Goal: Information Seeking & Learning: Learn about a topic

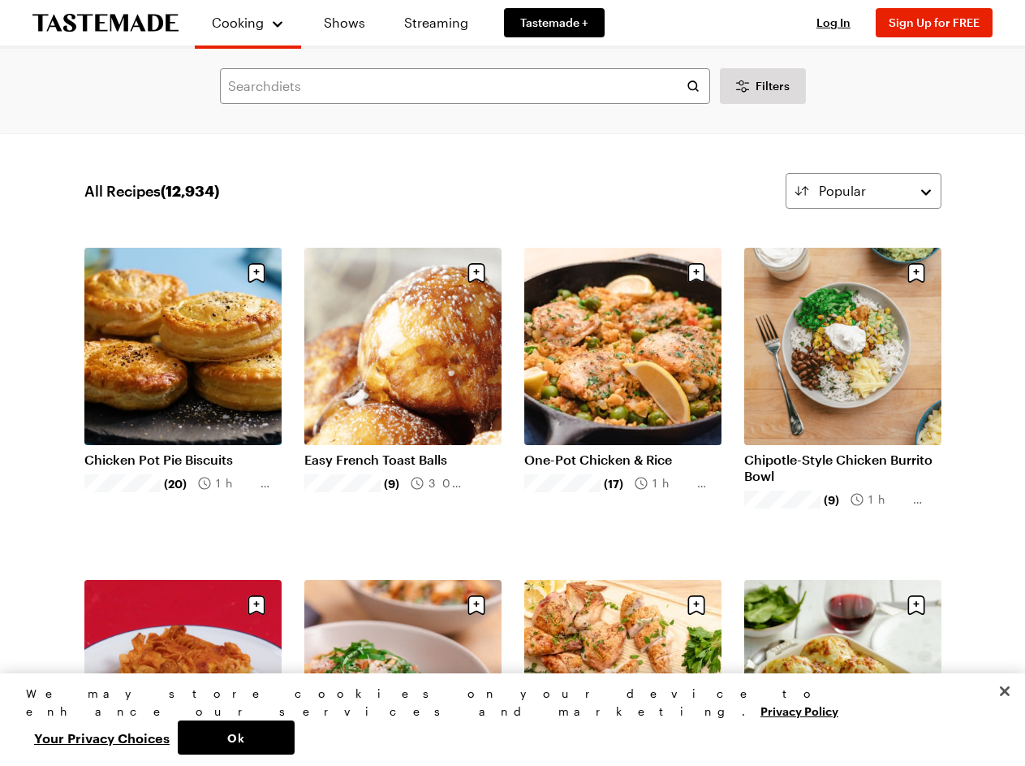
click at [241, 23] on span "Cooking" at bounding box center [238, 22] width 52 height 15
click at [841, 23] on span "Log In" at bounding box center [834, 22] width 34 height 14
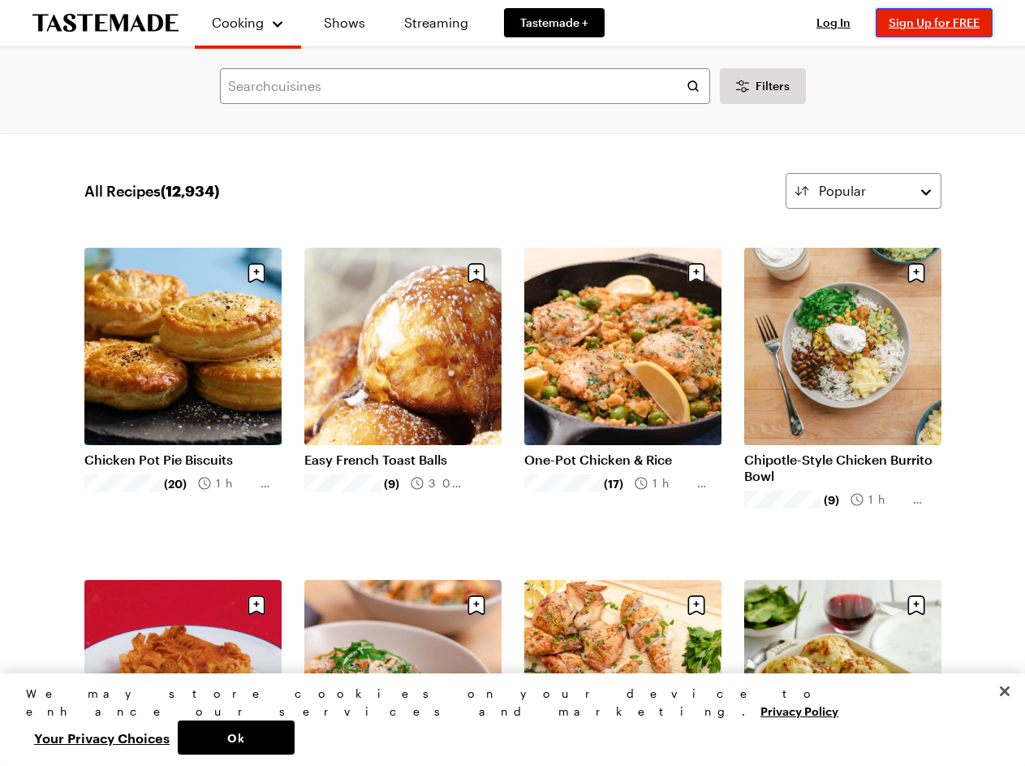
click at [942, 23] on span "Sign Up for FREE" at bounding box center [934, 22] width 91 height 14
click at [763, 86] on span "Filters" at bounding box center [773, 86] width 34 height 16
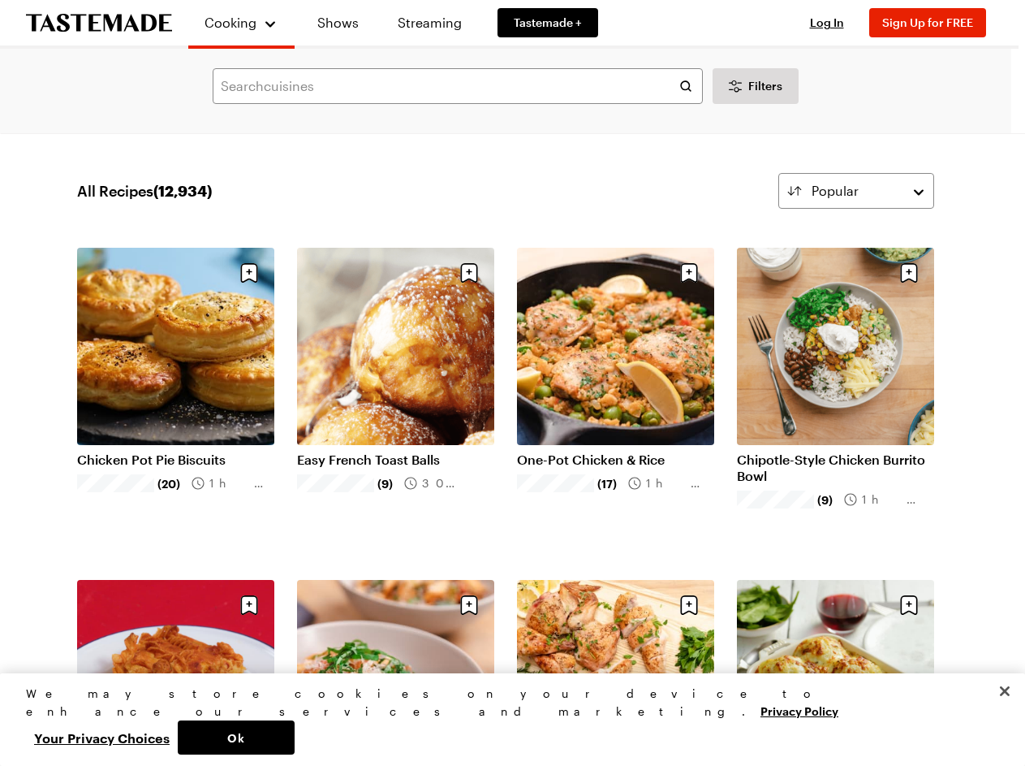
click at [864, 191] on div at bounding box center [512, 383] width 1025 height 766
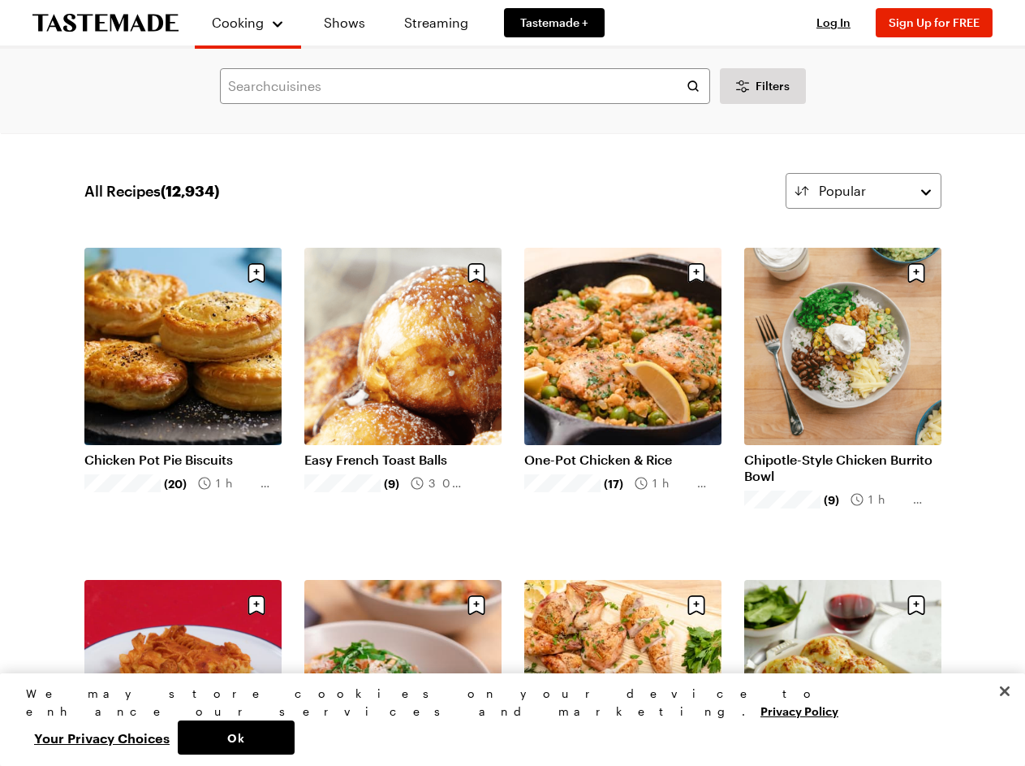
click at [257, 273] on div at bounding box center [512, 383] width 1025 height 766
click at [477, 273] on input "text" at bounding box center [512, 261] width 364 height 34
